Goal: Task Accomplishment & Management: Use online tool/utility

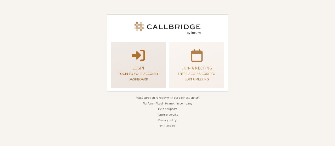
click at [132, 53] on span at bounding box center [138, 55] width 13 height 15
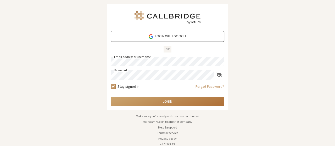
click at [154, 104] on button "Login" at bounding box center [167, 102] width 113 height 10
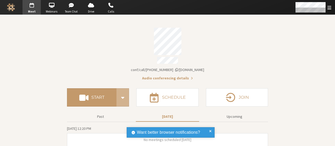
click at [231, 60] on div "Account details" at bounding box center [167, 61] width 201 height 8
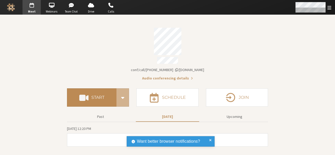
drag, startPoint x: 96, startPoint y: 91, endPoint x: 329, endPoint y: 8, distance: 248.2
click at [329, 8] on div "Go to Meet Go to Webinars Go to Team Chat Go to Drive Go to Calls Menu Settings…" at bounding box center [167, 77] width 335 height 155
